Goal: Find specific page/section: Find specific page/section

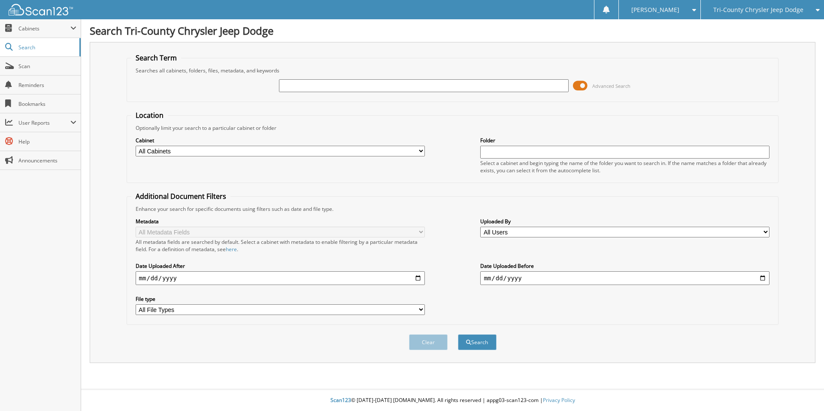
click at [317, 80] on input "text" at bounding box center [423, 85] width 289 height 13
type input "[PERSON_NAME]"
click at [458, 335] on button "Search" at bounding box center [477, 343] width 39 height 16
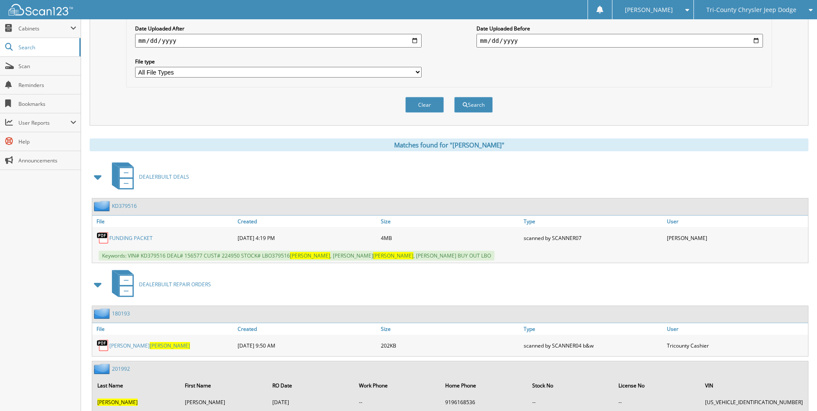
scroll to position [257, 0]
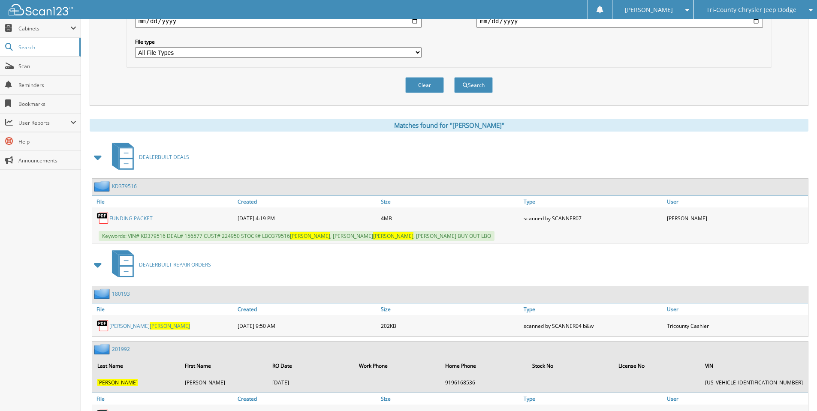
click at [92, 269] on span at bounding box center [98, 265] width 17 height 21
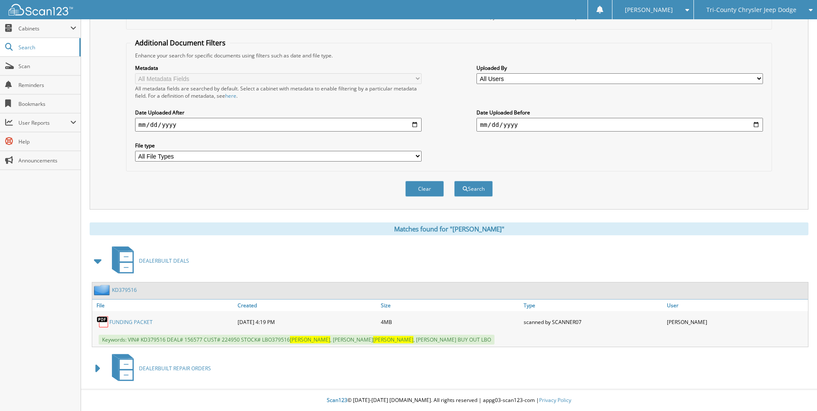
click at [149, 323] on link "FUNDING PACKET" at bounding box center [130, 322] width 43 height 7
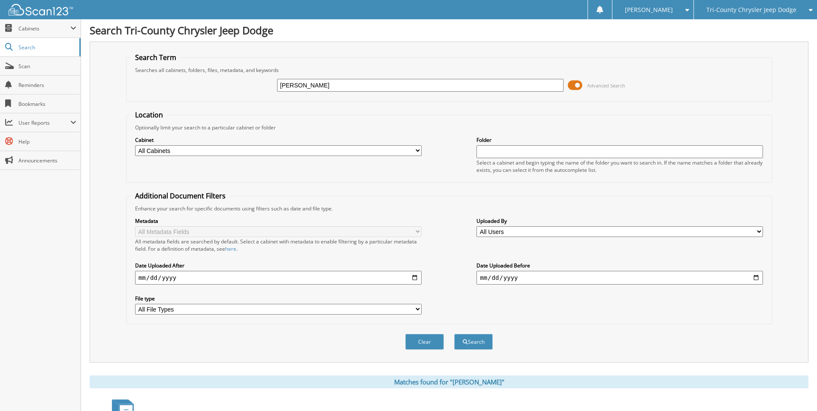
scroll to position [0, 0]
click at [769, 17] on div "Tri-County Chrysler Jeep Dodge" at bounding box center [755, 9] width 115 height 19
click at [752, 34] on link "Tri-County Auto Center/Toyota" at bounding box center [755, 26] width 123 height 15
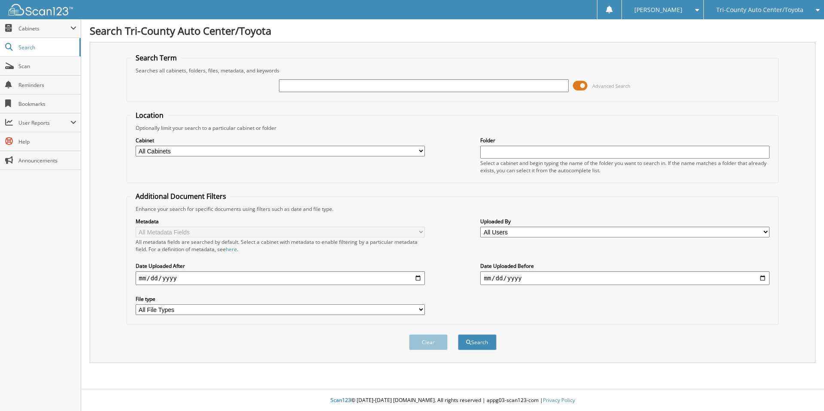
click at [291, 89] on input "text" at bounding box center [423, 85] width 289 height 13
type input "vargas"
click at [458, 335] on button "Search" at bounding box center [477, 343] width 39 height 16
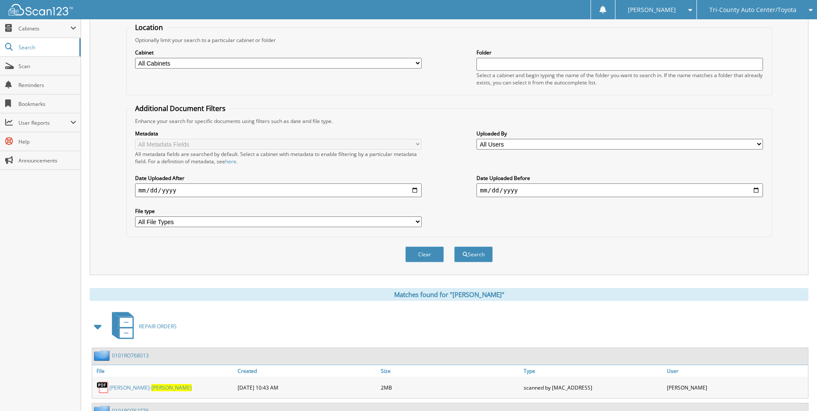
scroll to position [257, 0]
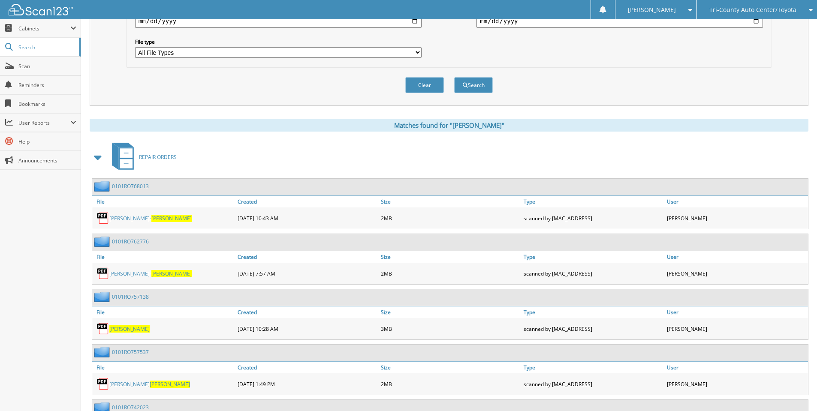
click at [91, 160] on span at bounding box center [98, 157] width 17 height 21
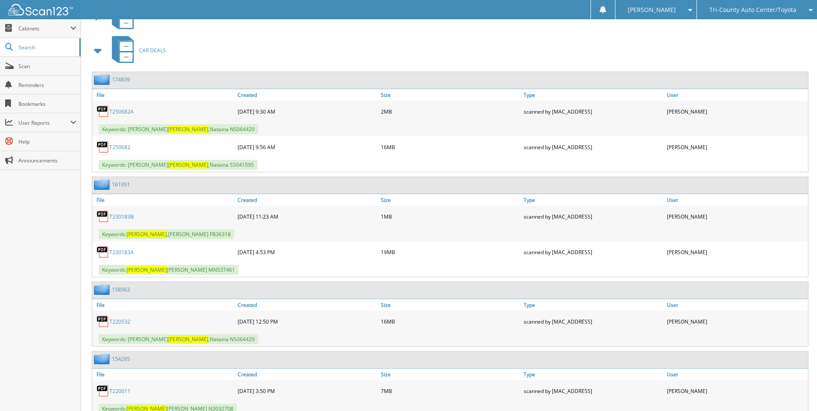
scroll to position [400, 0]
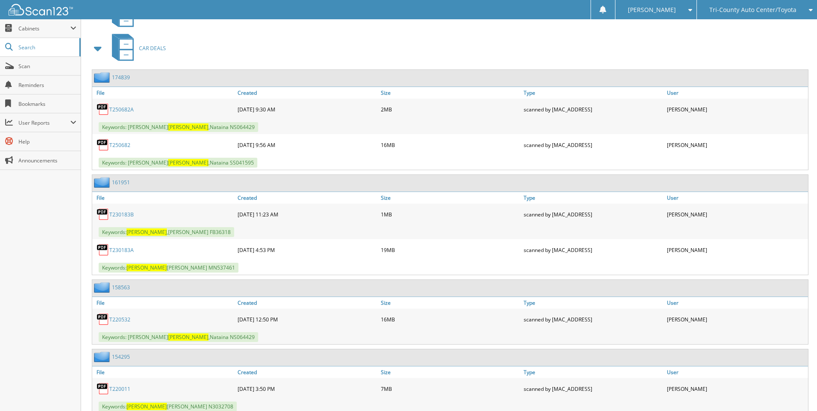
click at [117, 250] on link "T230183A" at bounding box center [121, 250] width 24 height 7
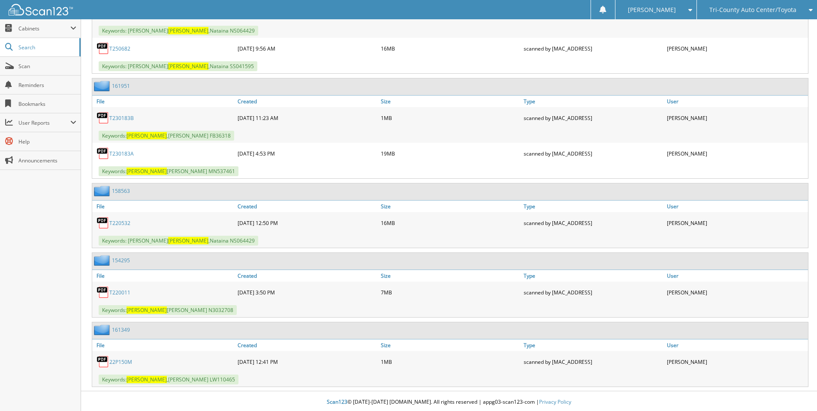
scroll to position [499, 0]
